Goal: Task Accomplishment & Management: Manage account settings

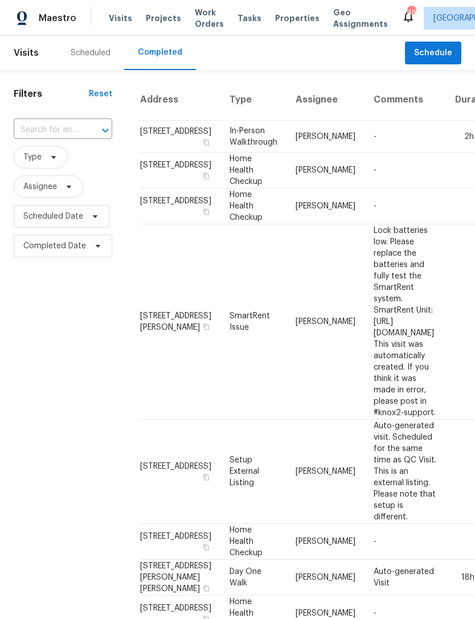
click at [85, 129] on div at bounding box center [98, 131] width 30 height 16
type input "334"
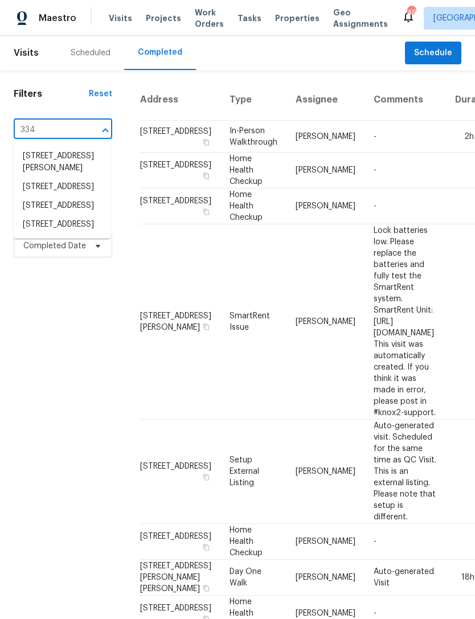
click at [60, 234] on li "334 Westview Dr, Fayetteville, NC 28303" at bounding box center [62, 224] width 97 height 19
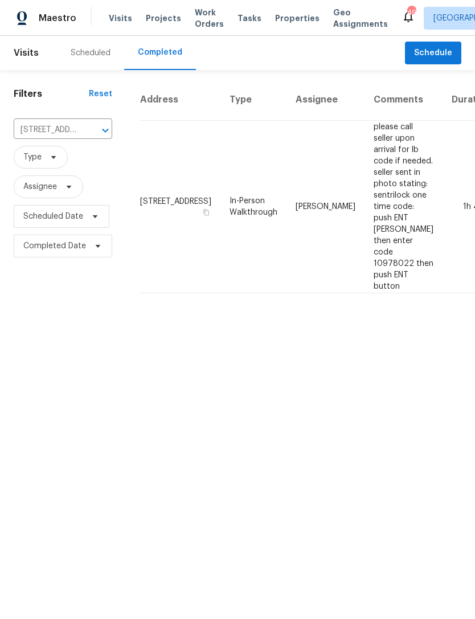
click at [152, 210] on td "334 Westview Dr, Fayetteville, NC 28303" at bounding box center [180, 207] width 81 height 173
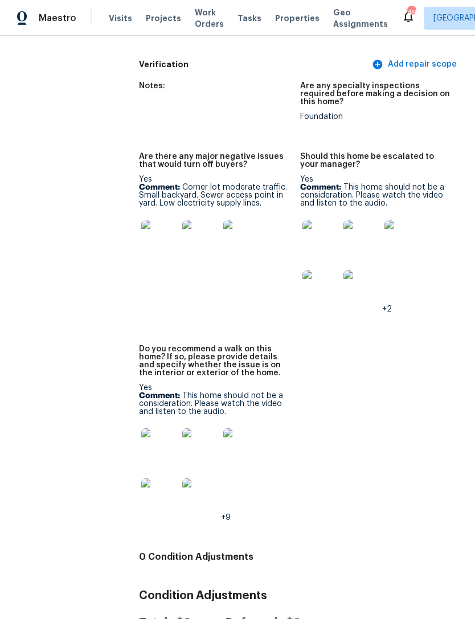
scroll to position [3359, 0]
click at [194, 221] on img at bounding box center [200, 239] width 36 height 36
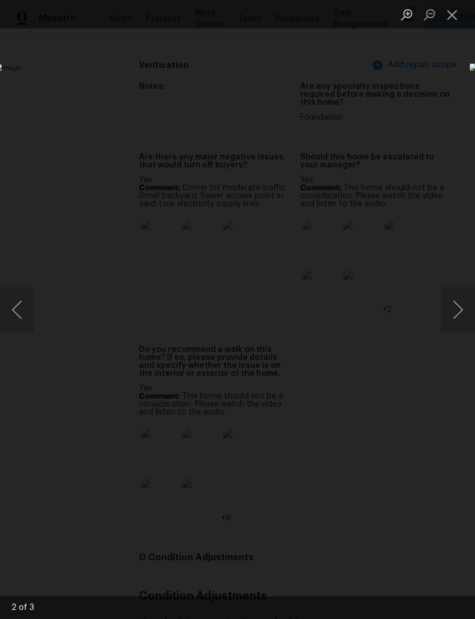
click at [450, 14] on button "Close lightbox" at bounding box center [452, 15] width 23 height 20
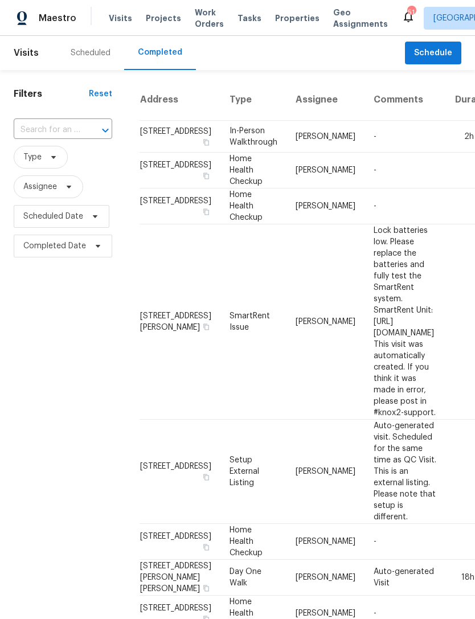
click at [88, 56] on div "Scheduled" at bounding box center [91, 52] width 40 height 11
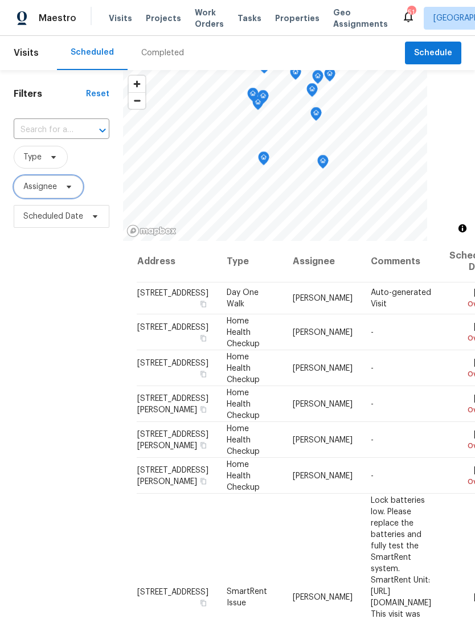
click at [45, 187] on span "Assignee" at bounding box center [40, 186] width 34 height 11
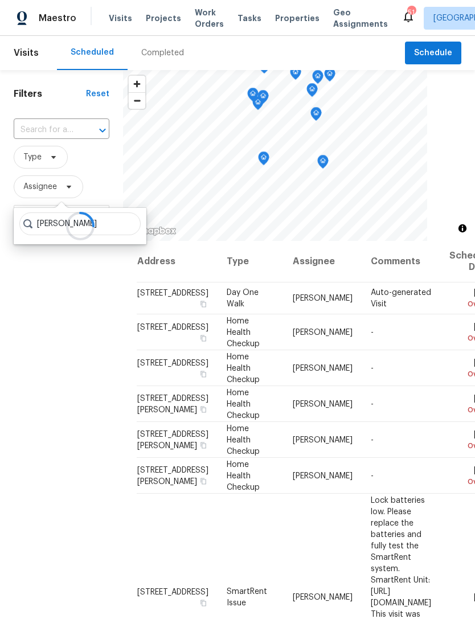
type input "Preston sexton"
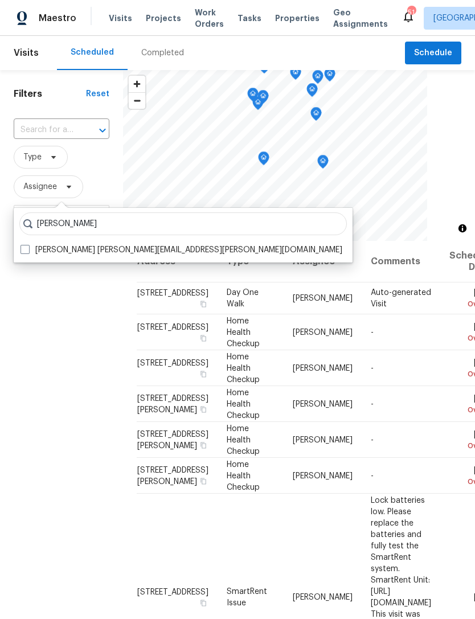
click at [127, 253] on label "Preston Sexton preston.sexton@opendoor.com" at bounding box center [182, 249] width 322 height 11
click at [28, 252] on input "Preston Sexton preston.sexton@opendoor.com" at bounding box center [24, 247] width 7 height 7
checkbox input "true"
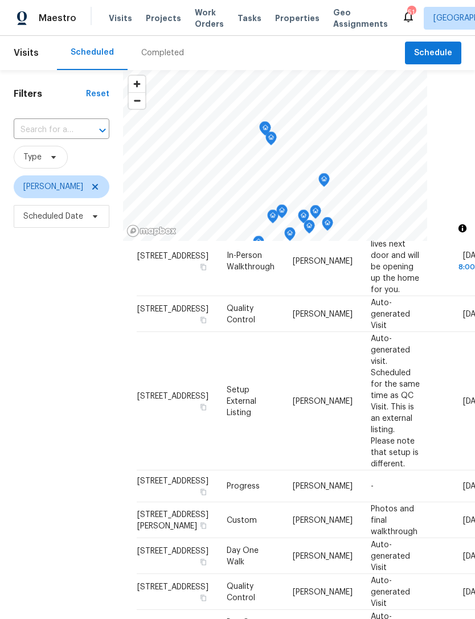
scroll to position [93, 0]
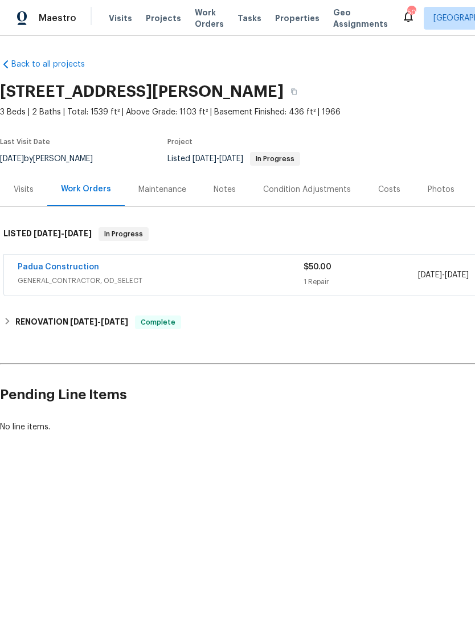
click at [80, 268] on link "Padua Construction" at bounding box center [58, 267] width 81 height 8
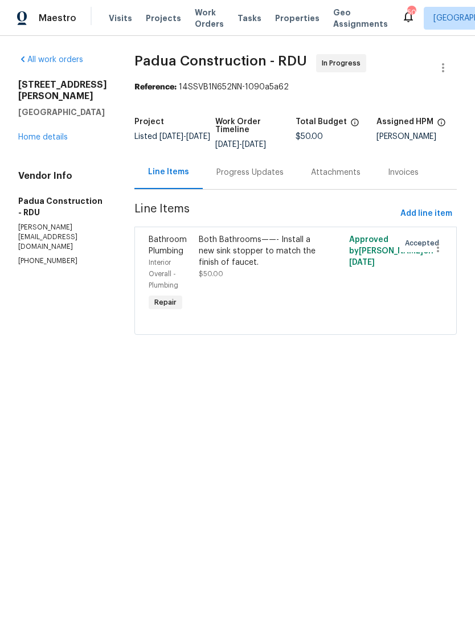
click at [285, 280] on div "Both Bathrooms——- Install a new sink stopper to match the finish of faucet. $50…" at bounding box center [257, 274] width 125 height 87
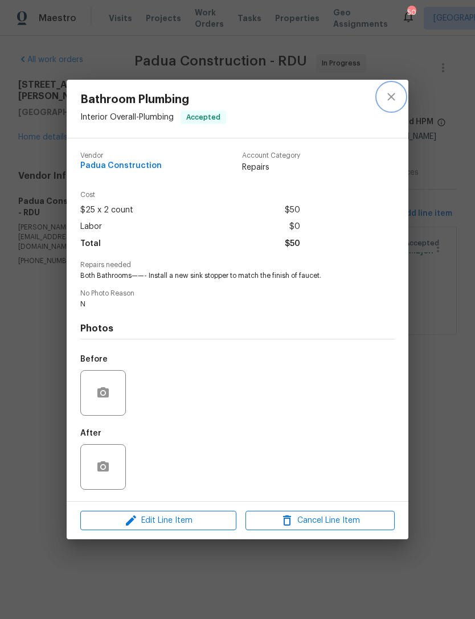
click at [380, 94] on button "close" at bounding box center [391, 96] width 27 height 27
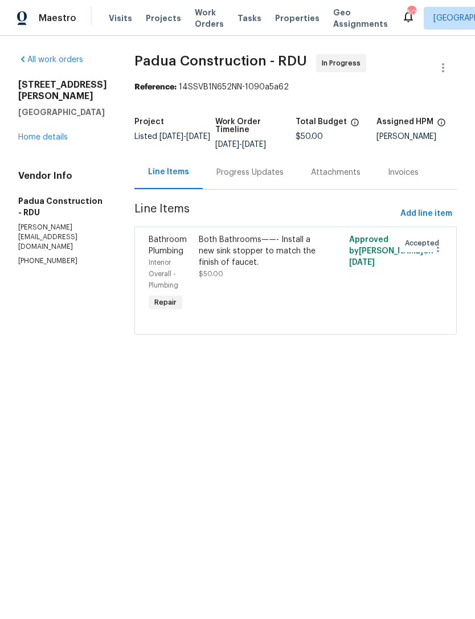
click at [61, 140] on link "Home details" at bounding box center [43, 137] width 50 height 8
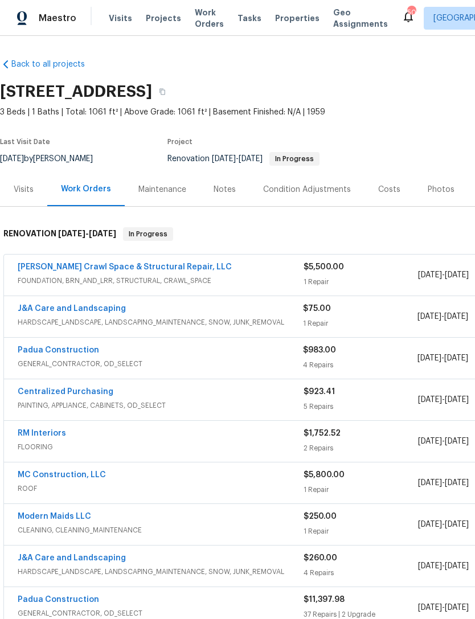
click at [166, 268] on link "Falcone Crawl Space & Structural Repair, LLC" at bounding box center [125, 267] width 214 height 8
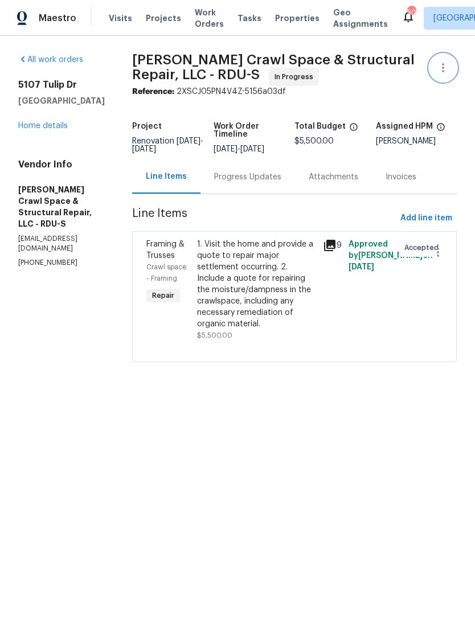
click at [444, 64] on icon "button" at bounding box center [443, 67] width 2 height 9
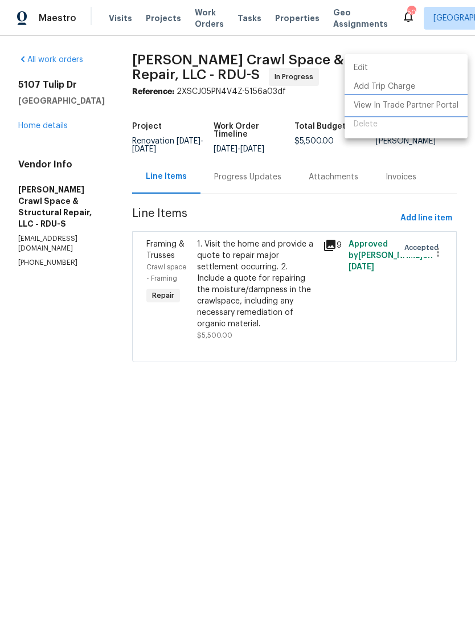
click at [402, 105] on li "View In Trade Partner Portal" at bounding box center [406, 105] width 123 height 19
click at [45, 124] on div at bounding box center [237, 309] width 475 height 619
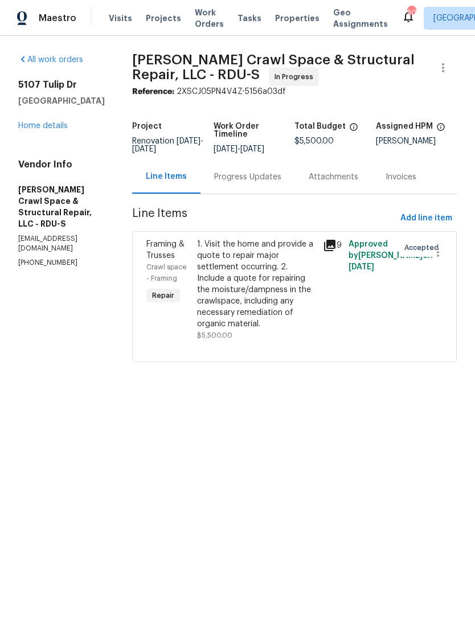
click at [46, 124] on link "Home details" at bounding box center [43, 126] width 50 height 8
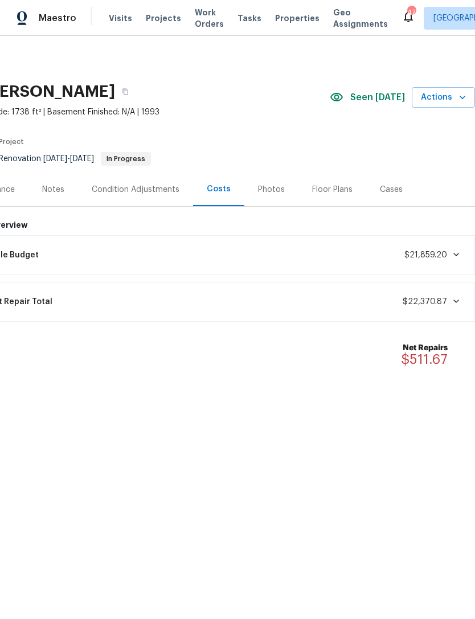
scroll to position [0, 169]
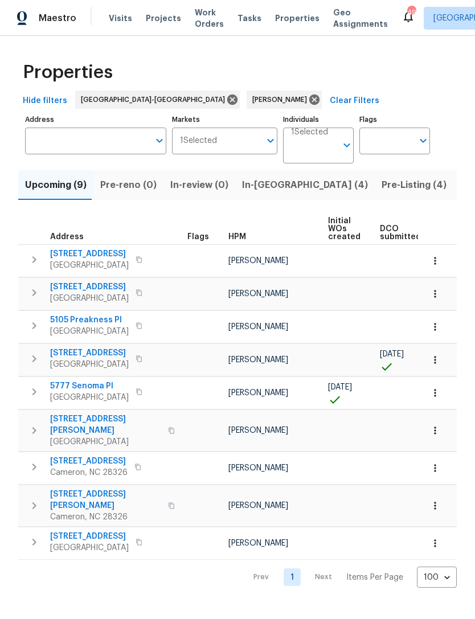
click at [91, 531] on span "[STREET_ADDRESS]" at bounding box center [89, 536] width 79 height 11
